Goal: Navigation & Orientation: Find specific page/section

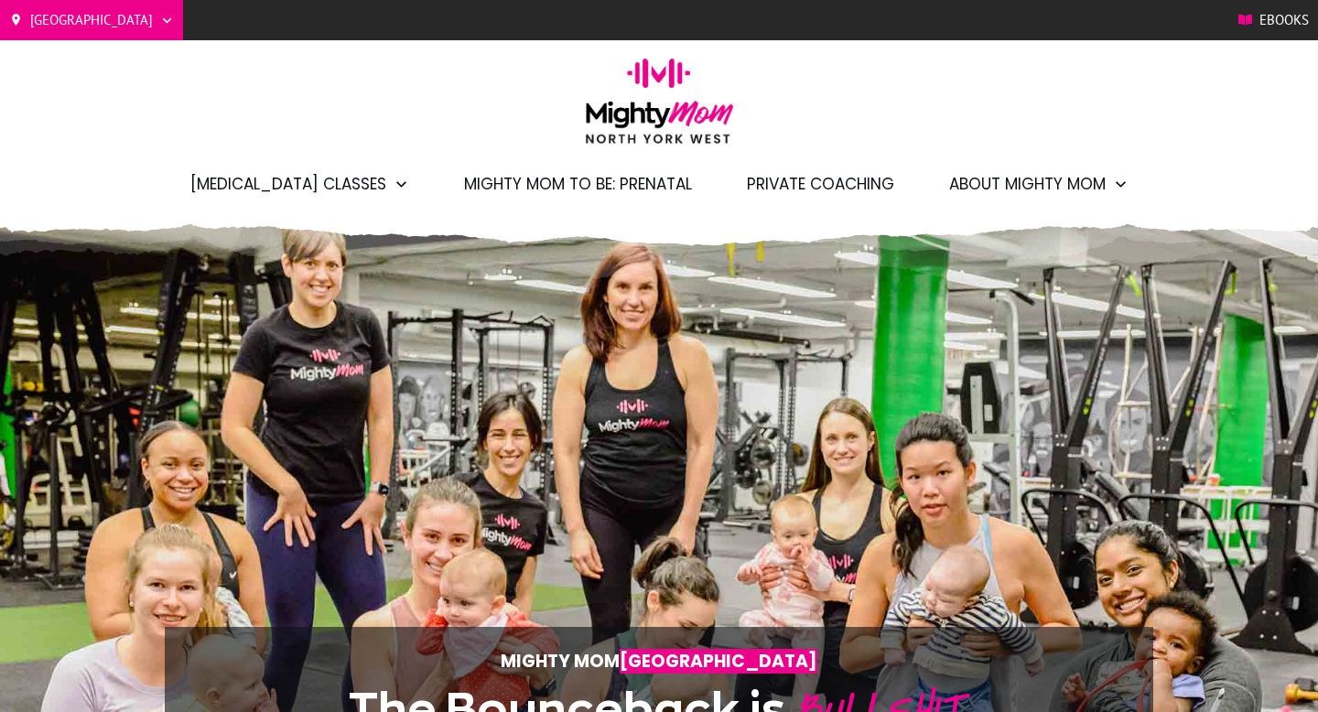
click at [317, 117] on div "North York West Toronto/GTA Barrie Etobicoke Ebooks Postpartum Classes Demo Cla…" at bounding box center [659, 107] width 1318 height 215
click at [78, 167] on ul "[MEDICAL_DATA] Classes Demo Classes Full Package Sessions Drop-In Classes Might…" at bounding box center [659, 184] width 1318 height 44
click at [1160, 167] on ul "[MEDICAL_DATA] Classes Demo Classes Full Package Sessions Drop-In Classes Might…" at bounding box center [659, 184] width 1318 height 44
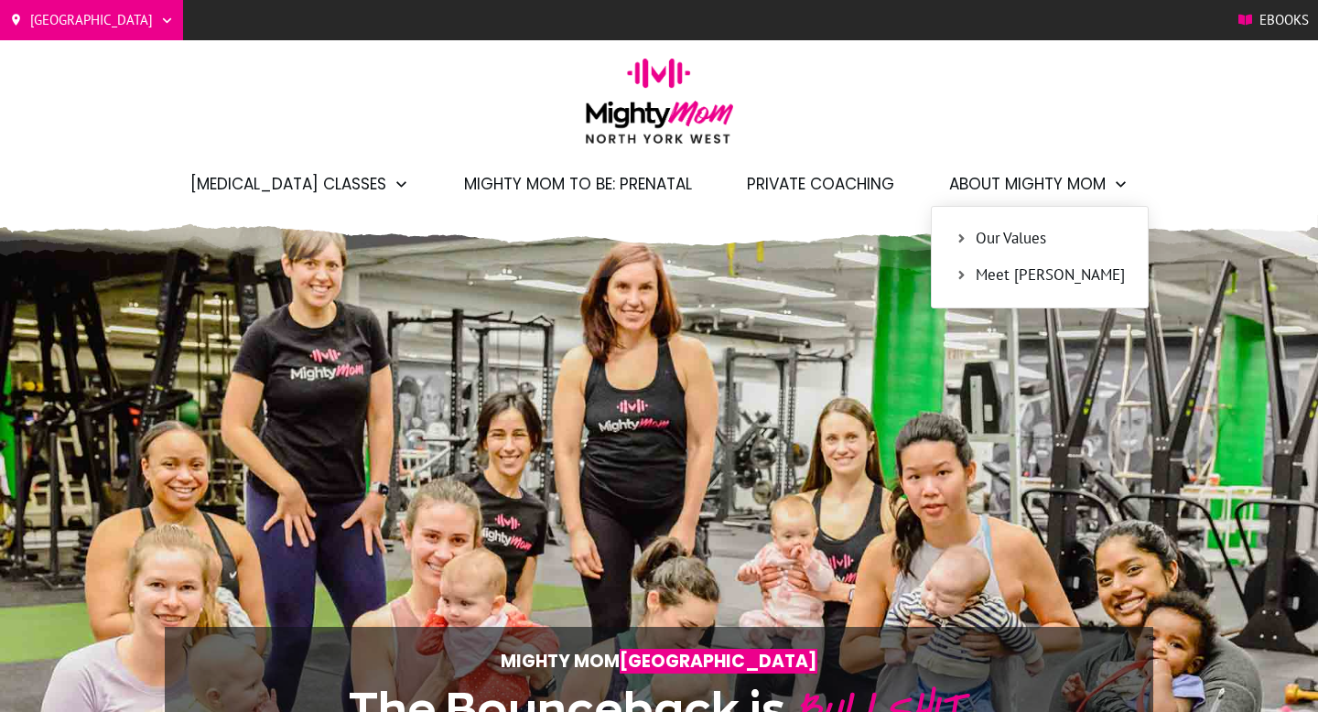
click at [997, 274] on span "Meet [PERSON_NAME]" at bounding box center [1049, 276] width 149 height 24
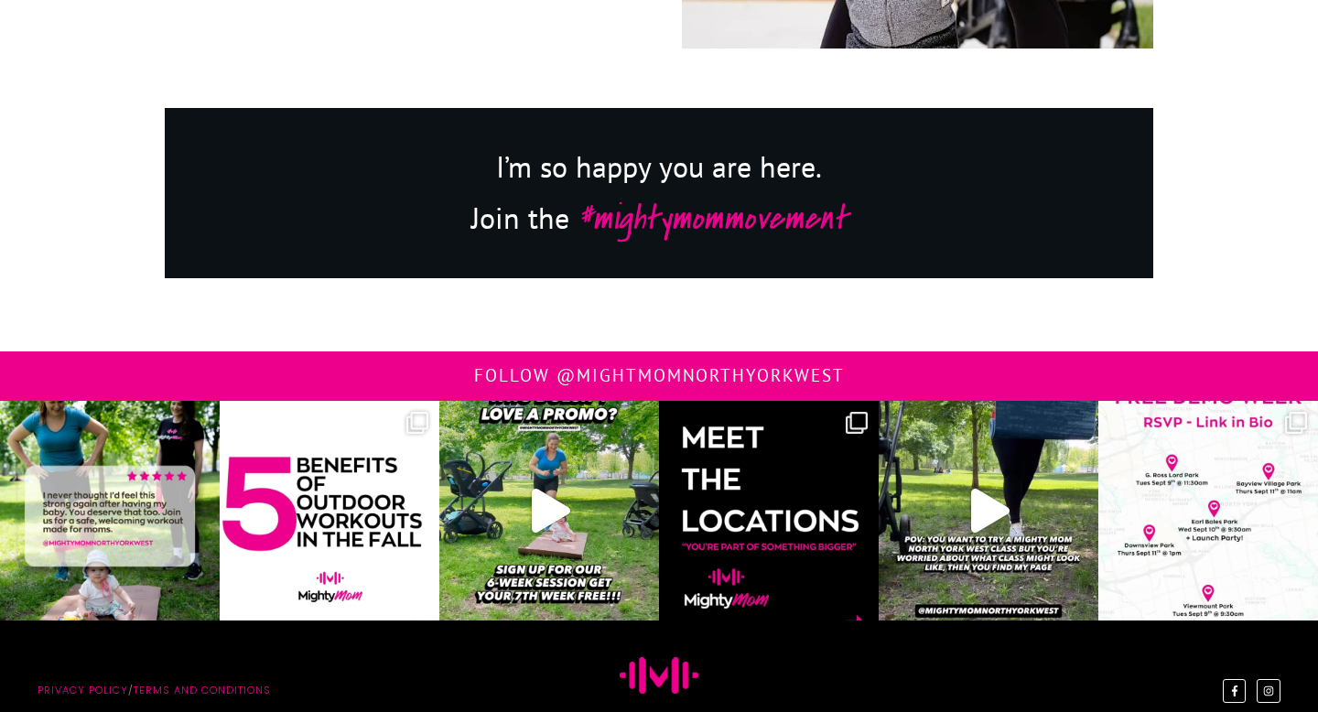
scroll to position [3238, 0]
